Goal: Transaction & Acquisition: Purchase product/service

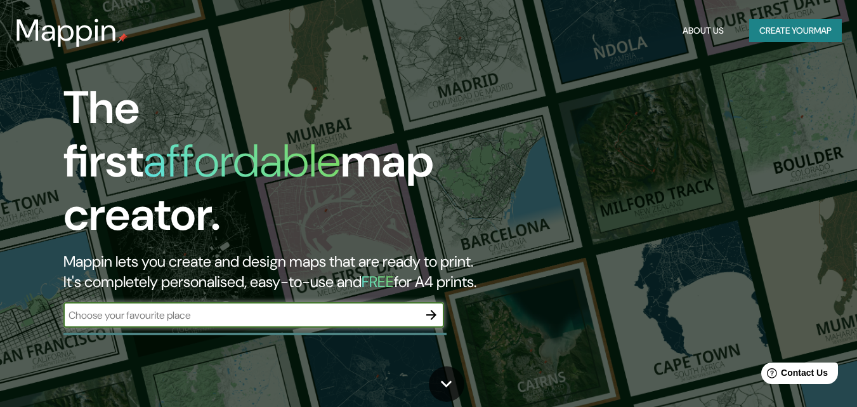
click at [794, 37] on button "Create your map" at bounding box center [795, 30] width 93 height 23
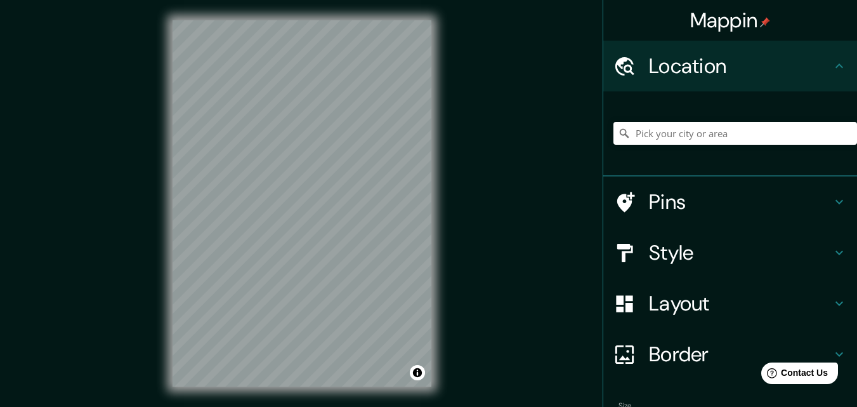
click at [672, 204] on h4 "Pins" at bounding box center [740, 201] width 183 height 25
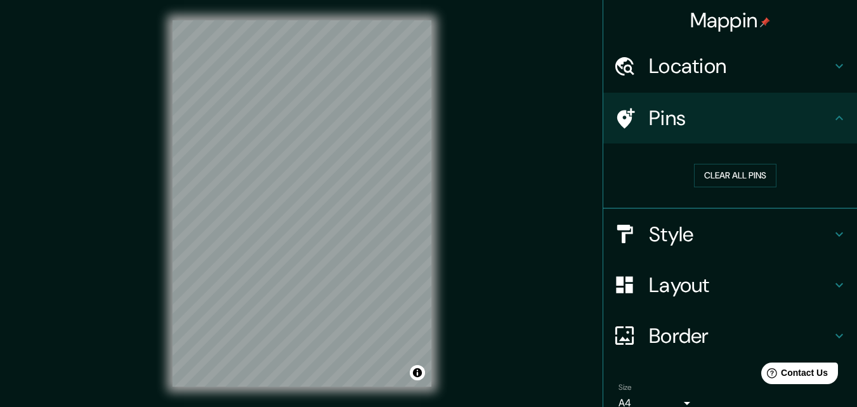
click at [687, 228] on h4 "Style" at bounding box center [740, 233] width 183 height 25
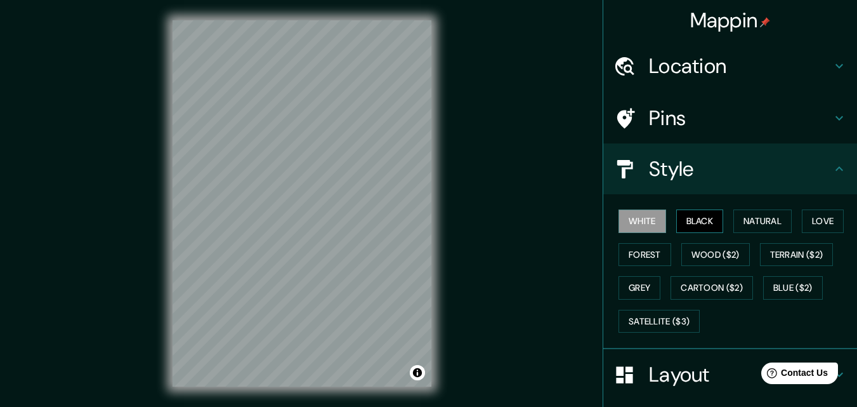
click at [701, 211] on button "Black" at bounding box center [700, 220] width 48 height 23
click at [767, 223] on button "Natural" at bounding box center [762, 220] width 58 height 23
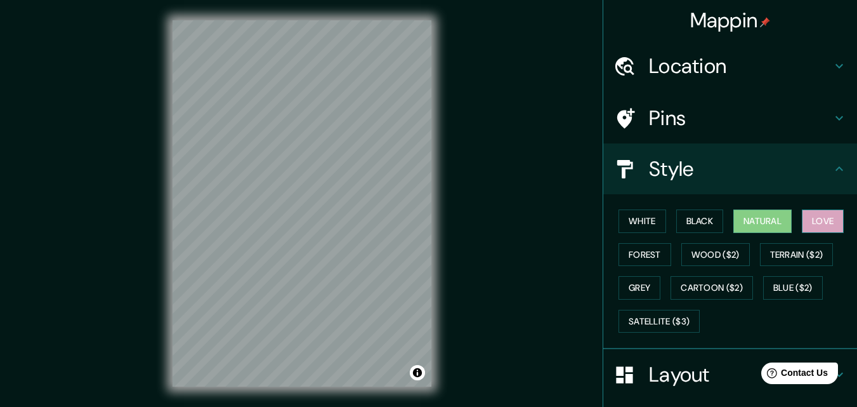
click at [816, 223] on button "Love" at bounding box center [823, 220] width 42 height 23
click at [635, 227] on button "White" at bounding box center [642, 220] width 48 height 23
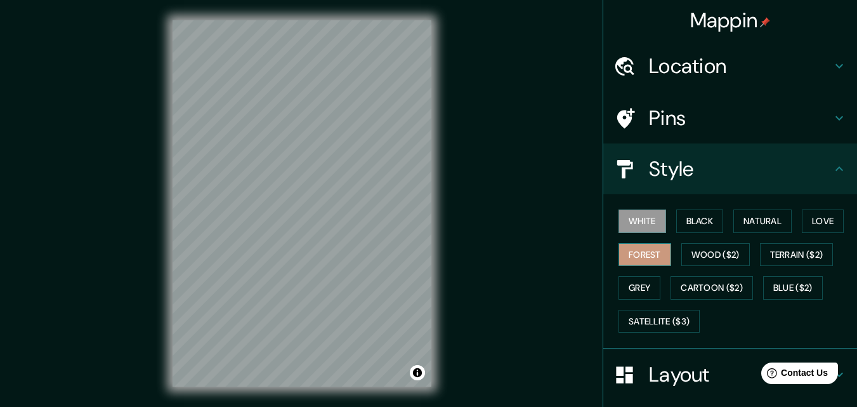
click at [650, 265] on button "Forest" at bounding box center [644, 254] width 53 height 23
drag, startPoint x: 693, startPoint y: 250, endPoint x: 768, endPoint y: 248, distance: 74.9
click at [694, 250] on button "Wood ($2)" at bounding box center [715, 254] width 69 height 23
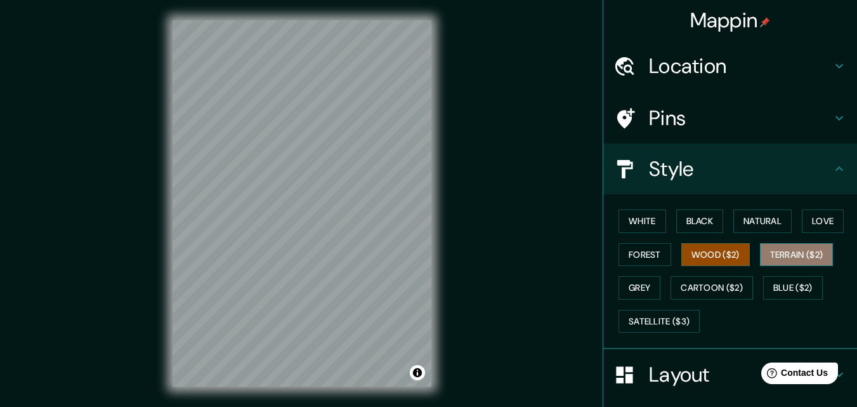
click at [788, 252] on button "Terrain ($2)" at bounding box center [797, 254] width 74 height 23
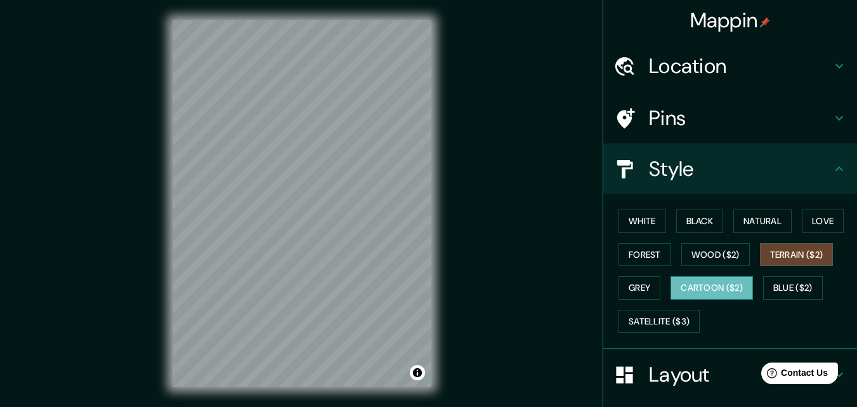
drag, startPoint x: 695, startPoint y: 288, endPoint x: 670, endPoint y: 289, distance: 25.4
click at [695, 288] on button "Cartoon ($2)" at bounding box center [711, 287] width 82 height 23
click at [625, 287] on button "Grey" at bounding box center [639, 287] width 42 height 23
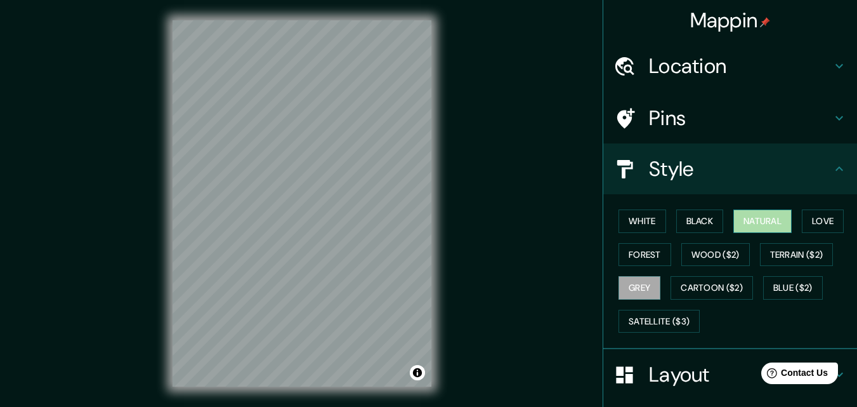
click at [733, 225] on button "Natural" at bounding box center [762, 220] width 58 height 23
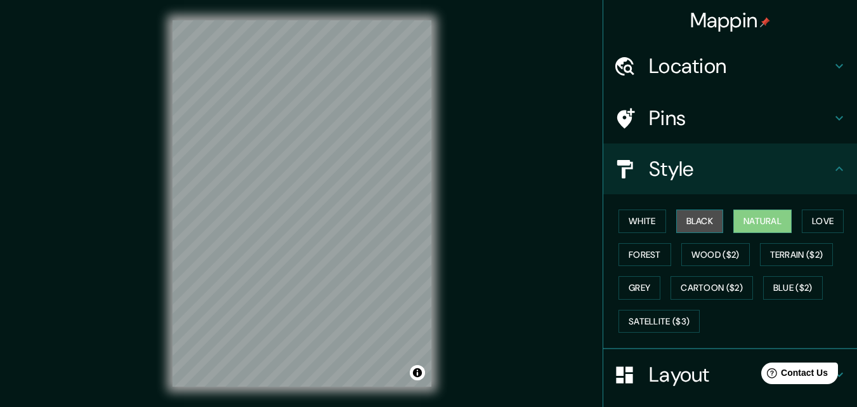
click at [700, 218] on button "Black" at bounding box center [700, 220] width 48 height 23
click at [742, 220] on button "Natural" at bounding box center [762, 220] width 58 height 23
